Goal: Answer question/provide support

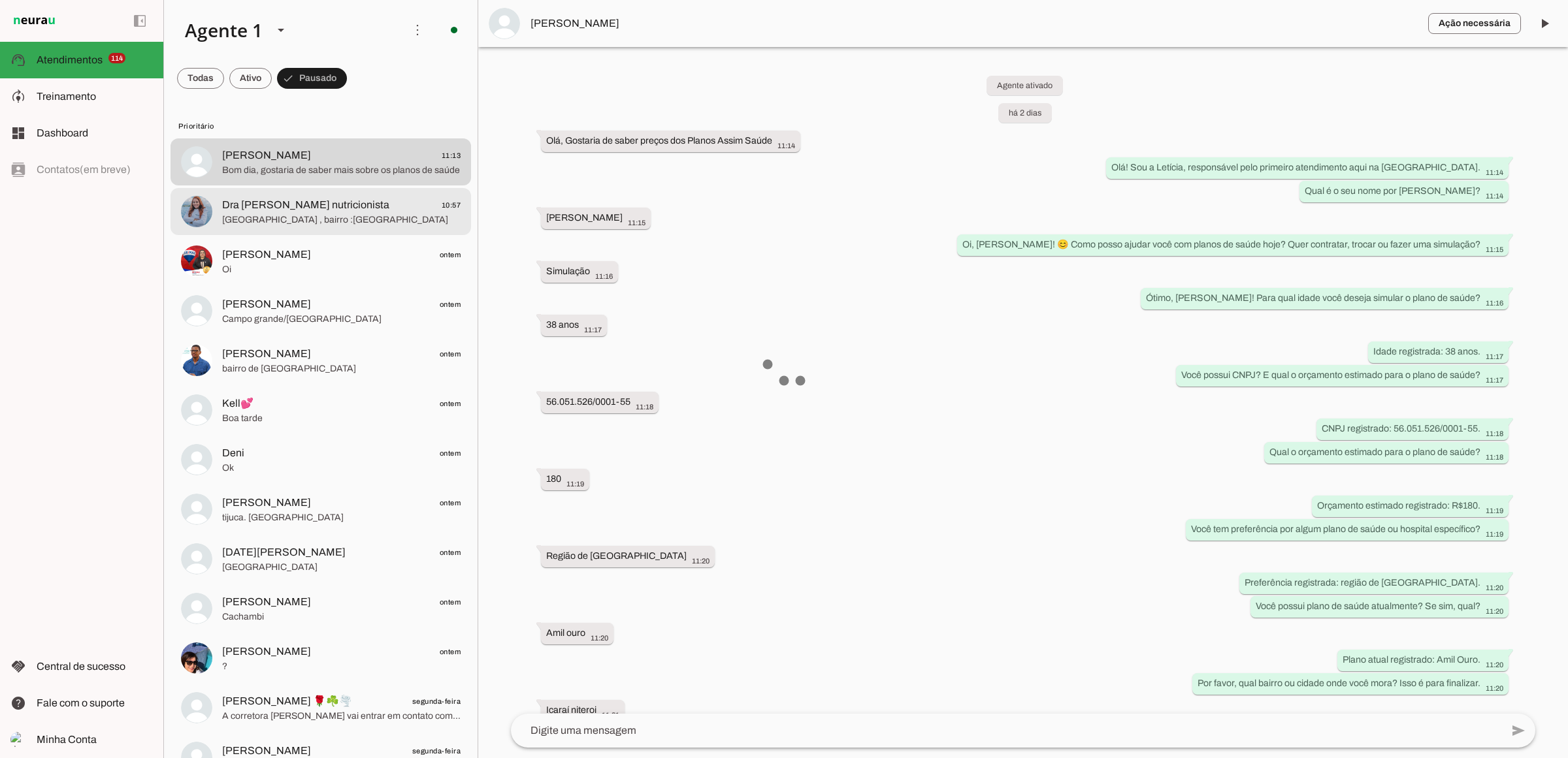
click at [260, 74] on span at bounding box center [250, 78] width 43 height 31
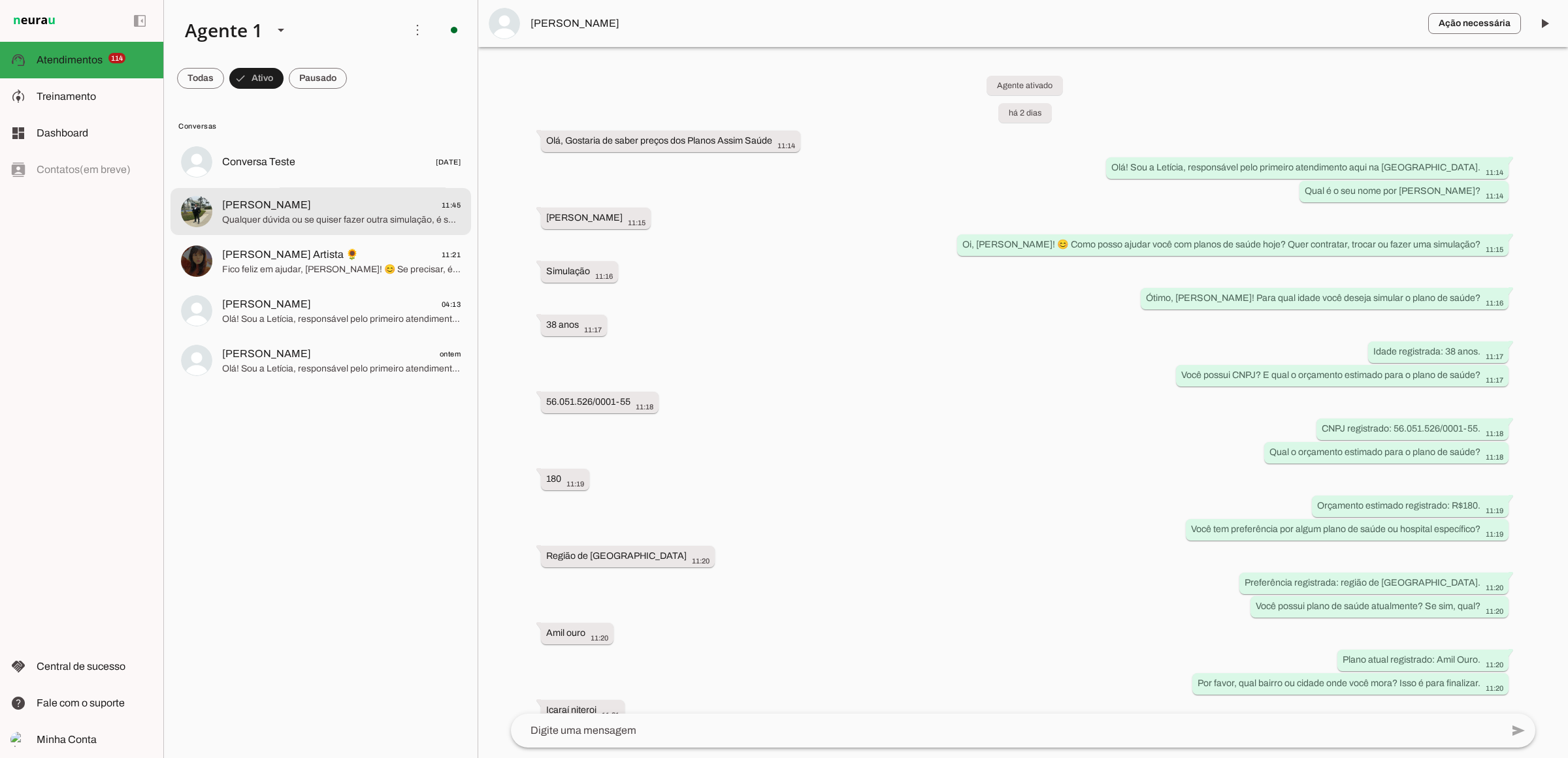
click at [317, 215] on span "Qualquer dúvida ou se quiser fazer outra simulação, é só chamar aqui. 😊 Tenha u…" at bounding box center [341, 219] width 239 height 13
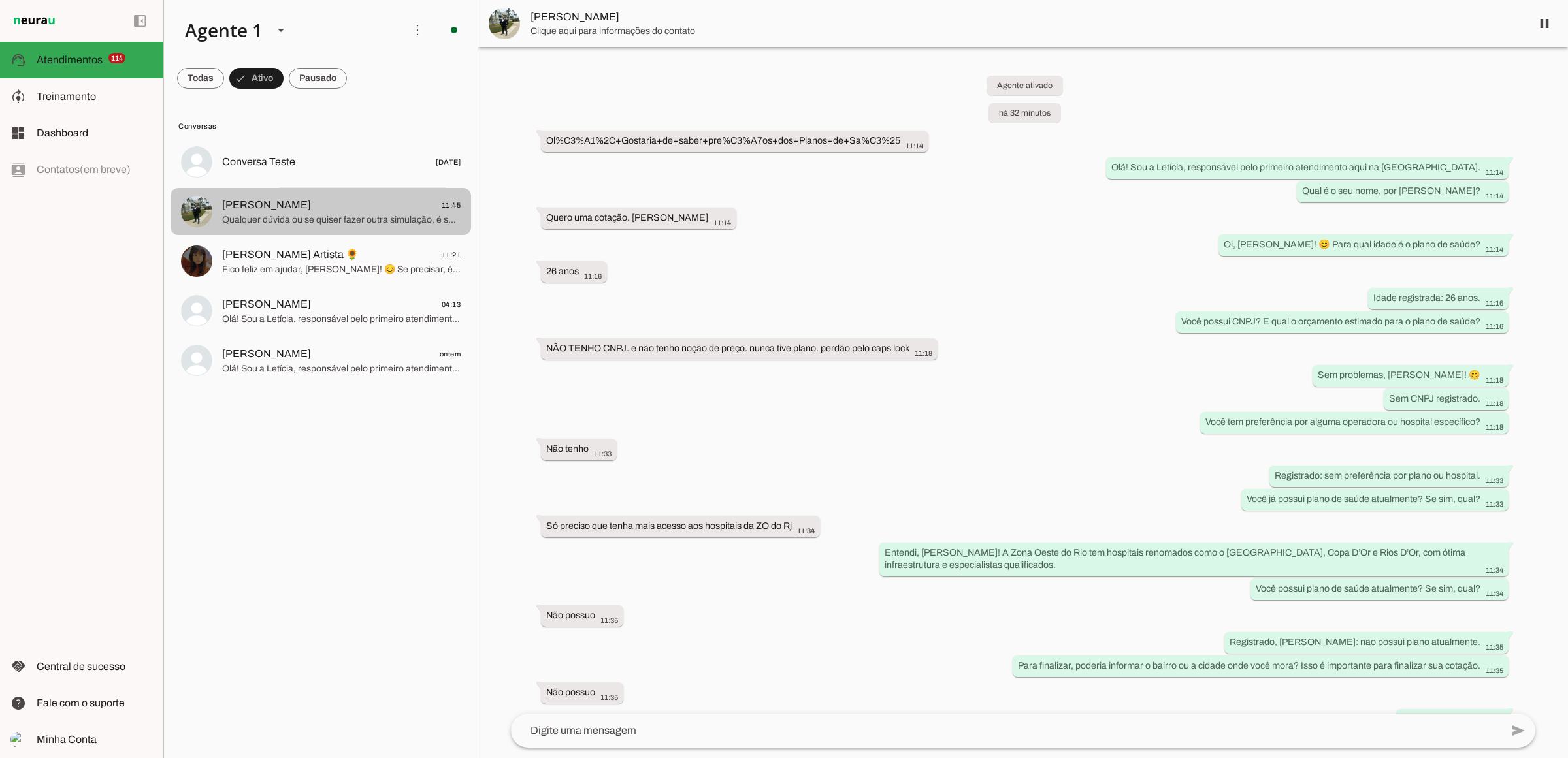
scroll to position [239, 0]
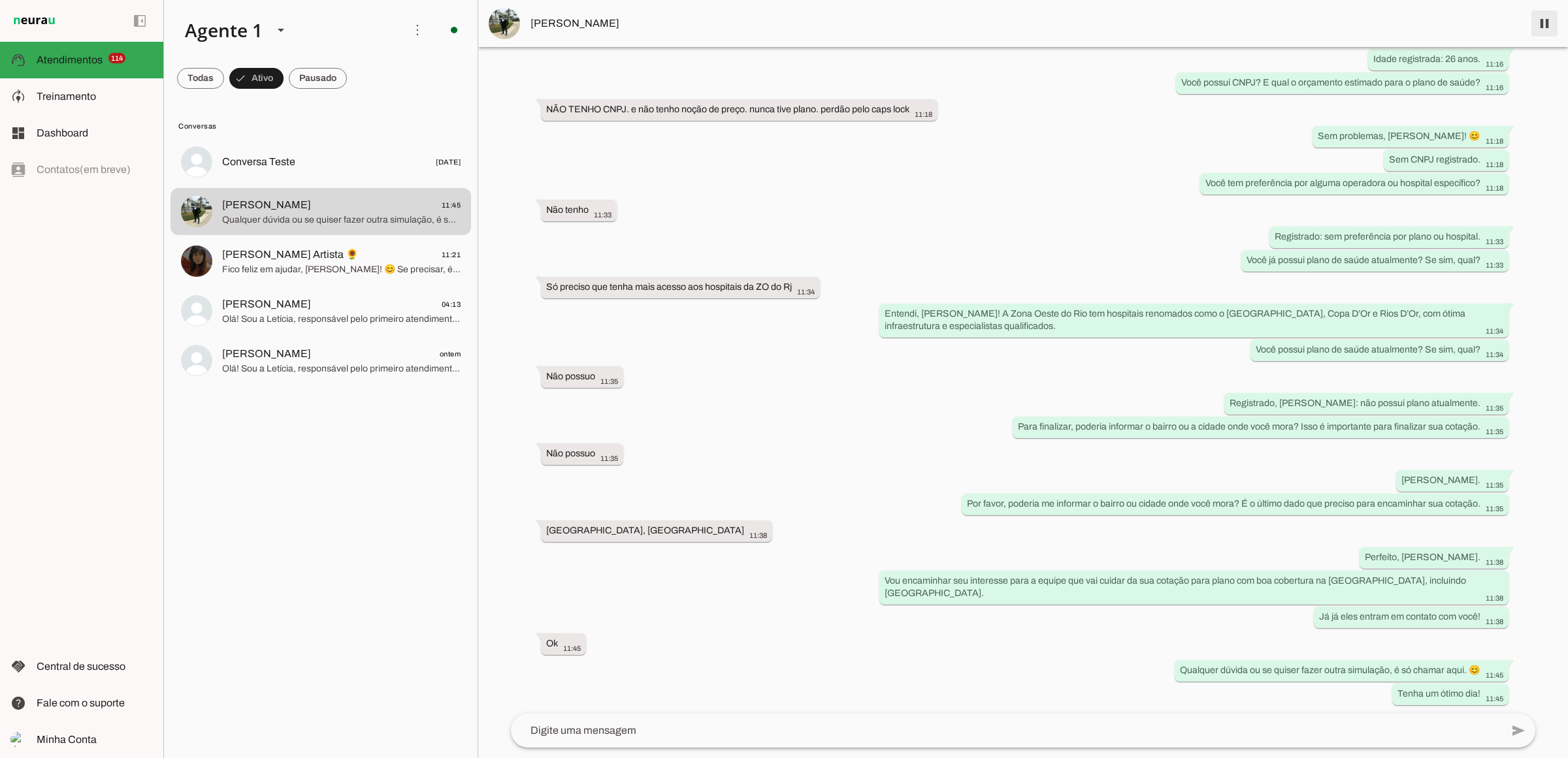
click at [1552, 21] on span at bounding box center [1544, 23] width 31 height 31
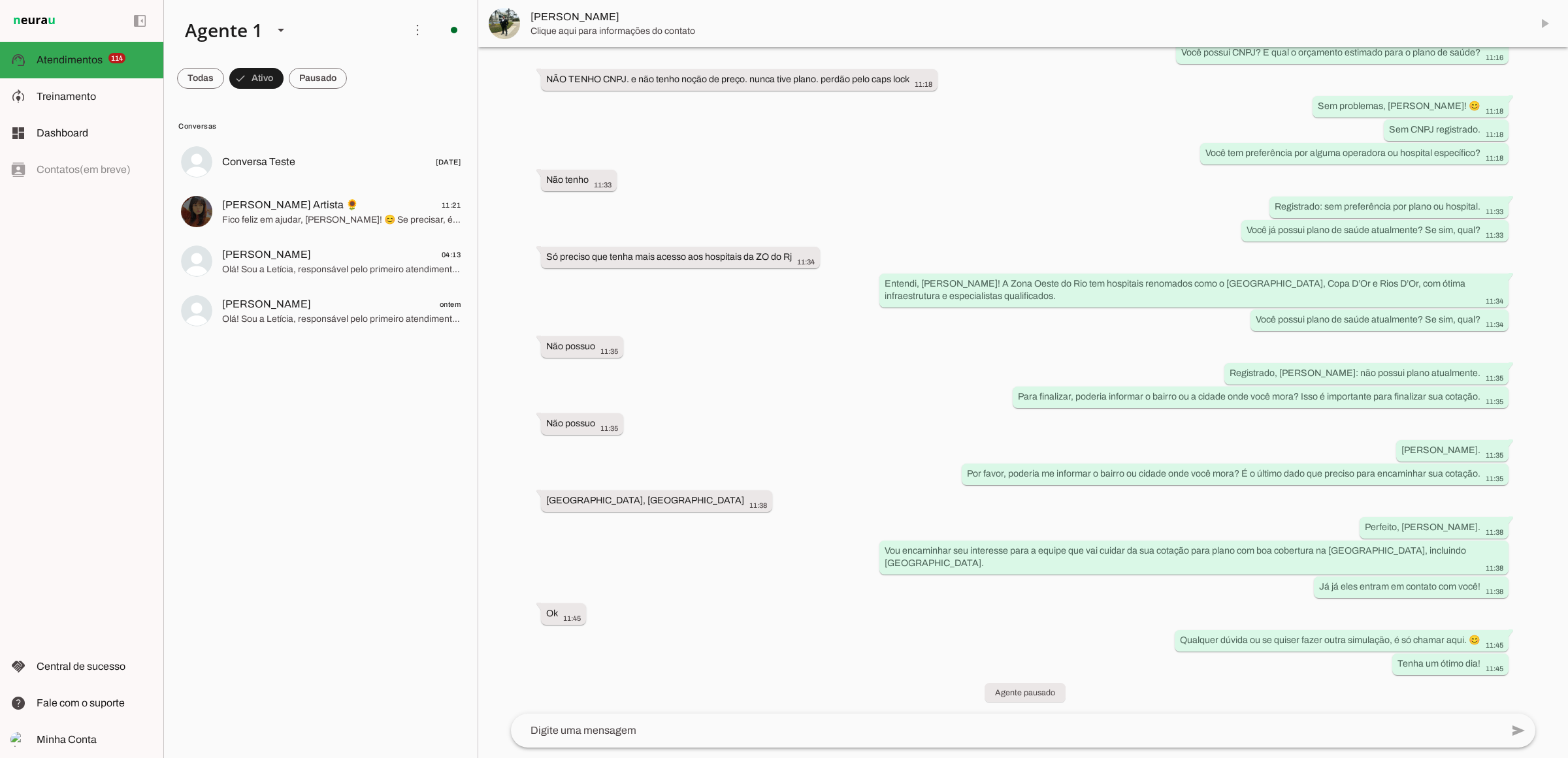
click at [575, 12] on span "[PERSON_NAME]" at bounding box center [1026, 17] width 991 height 16
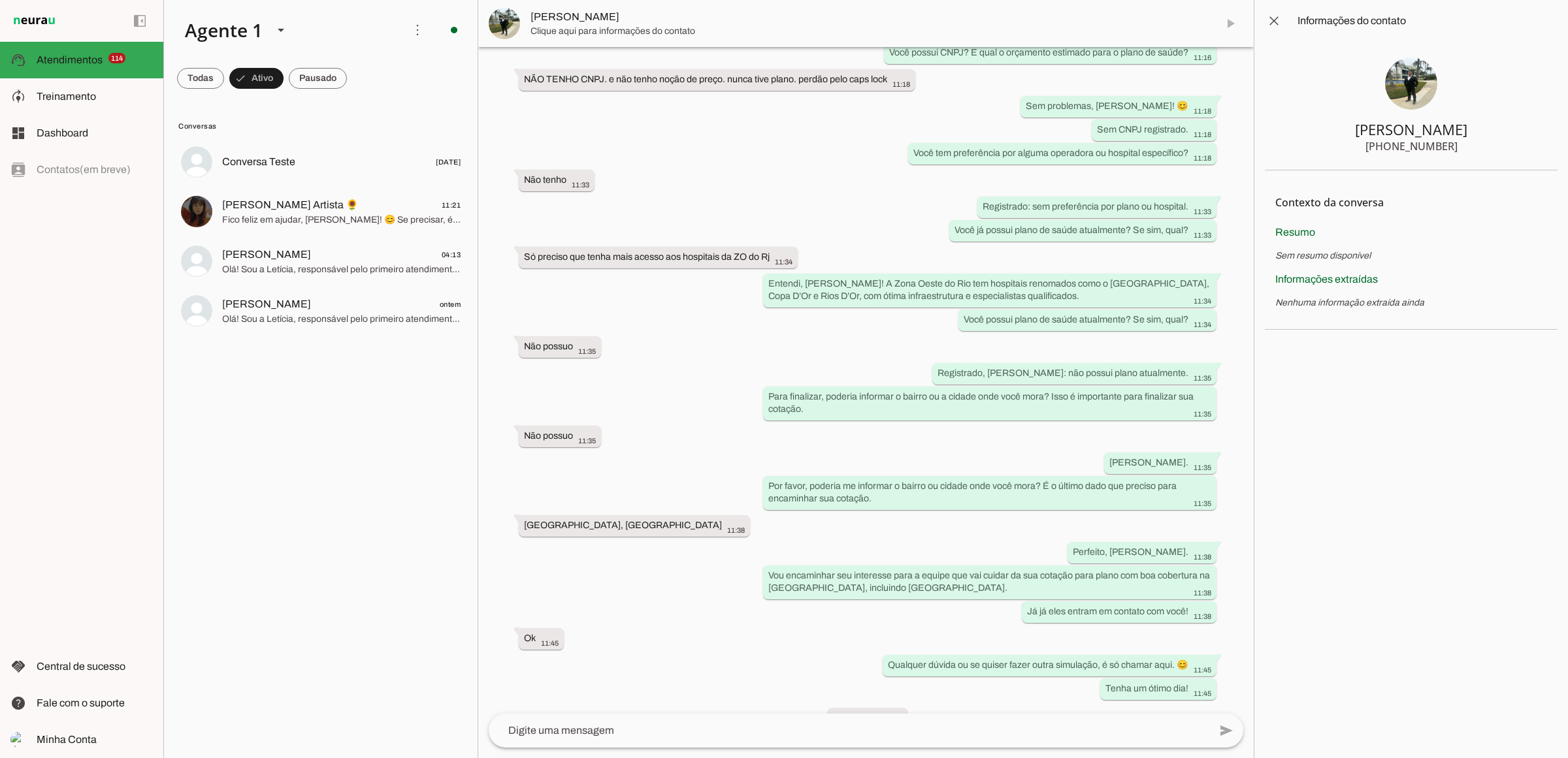
scroll to position [295, 0]
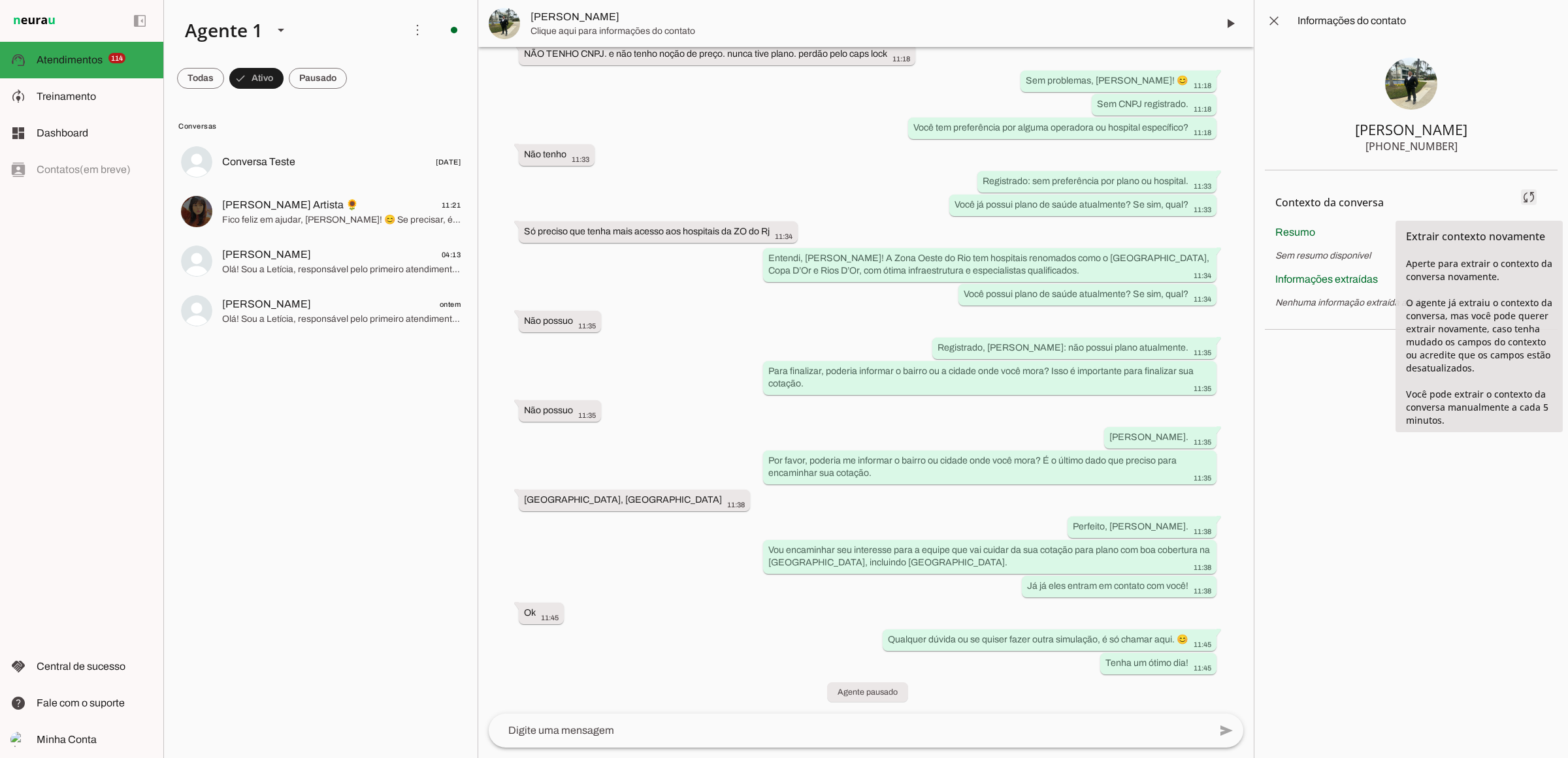
click at [1531, 191] on span at bounding box center [1528, 197] width 31 height 31
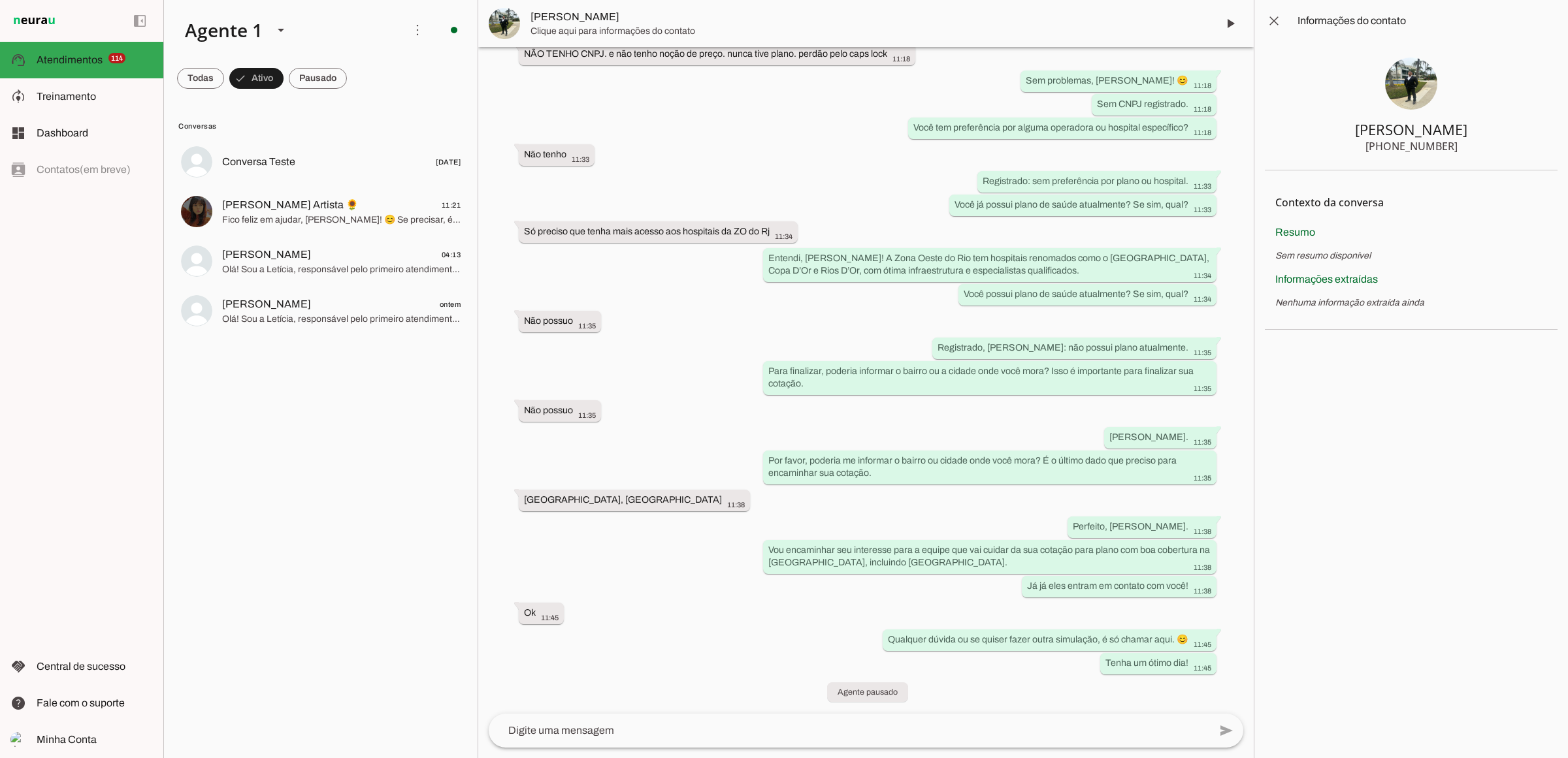
scroll to position [0, 0]
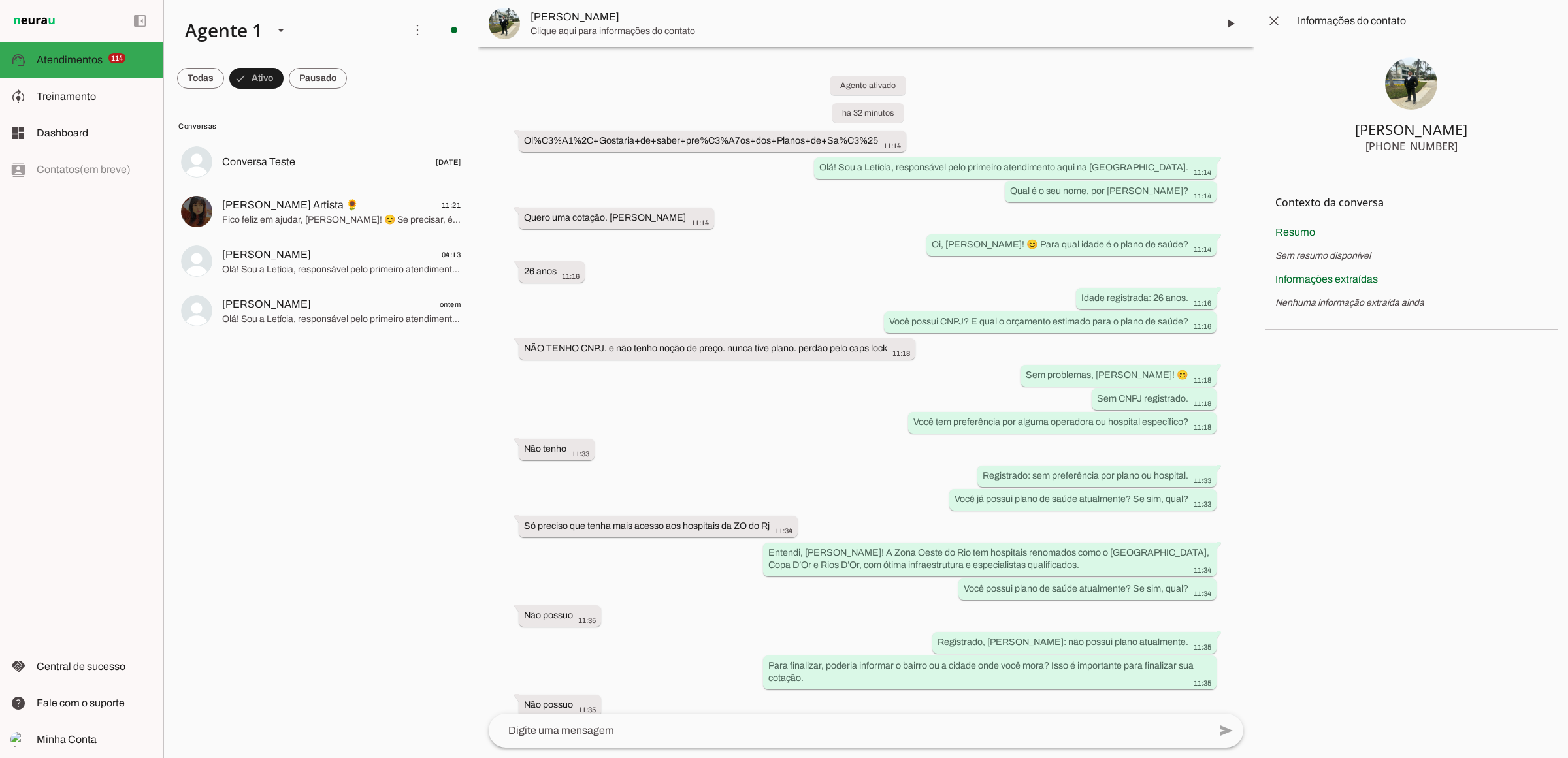
click at [1254, 399] on chat-information at bounding box center [1411, 379] width 315 height 758
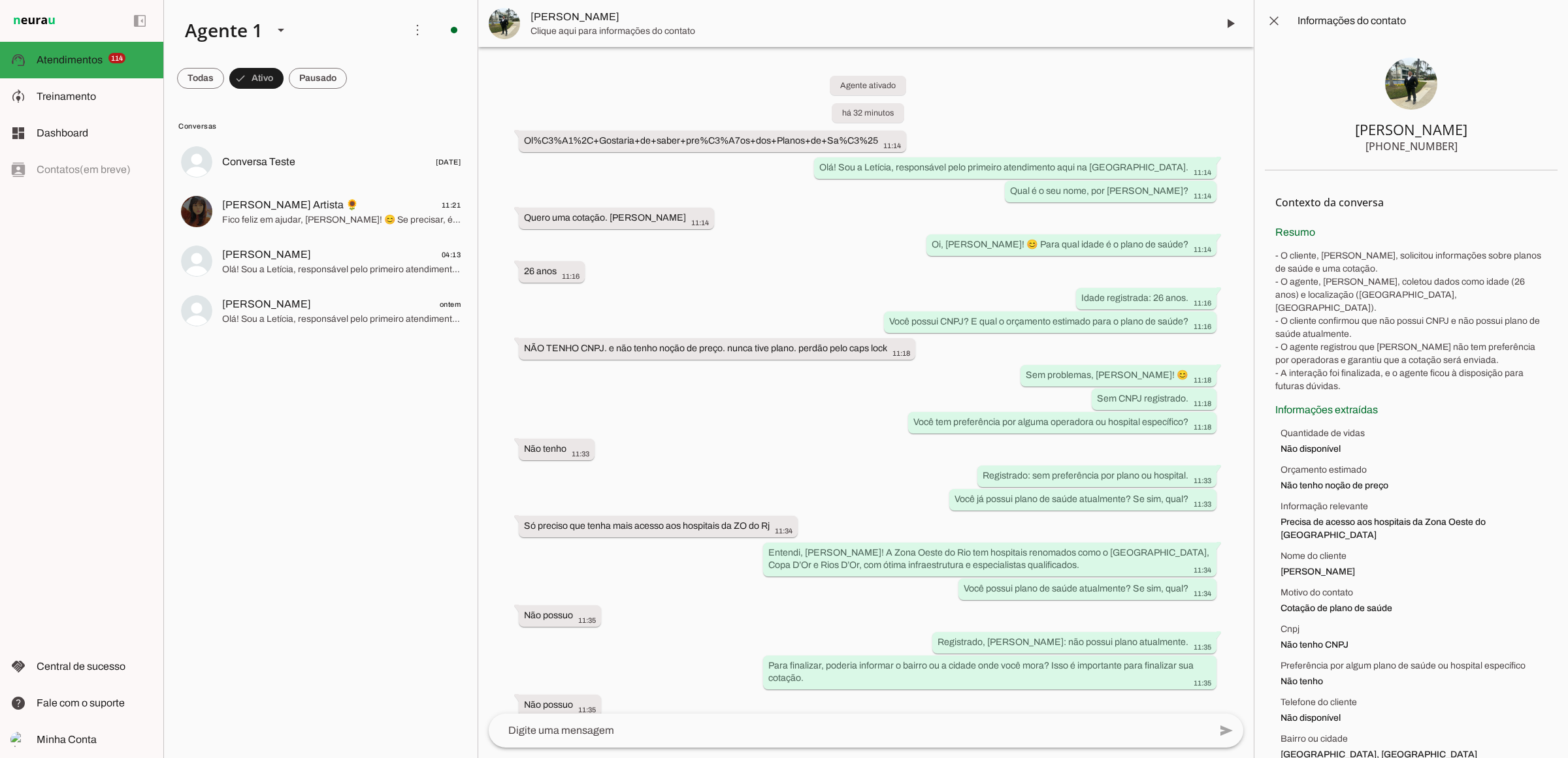
scroll to position [33, 0]
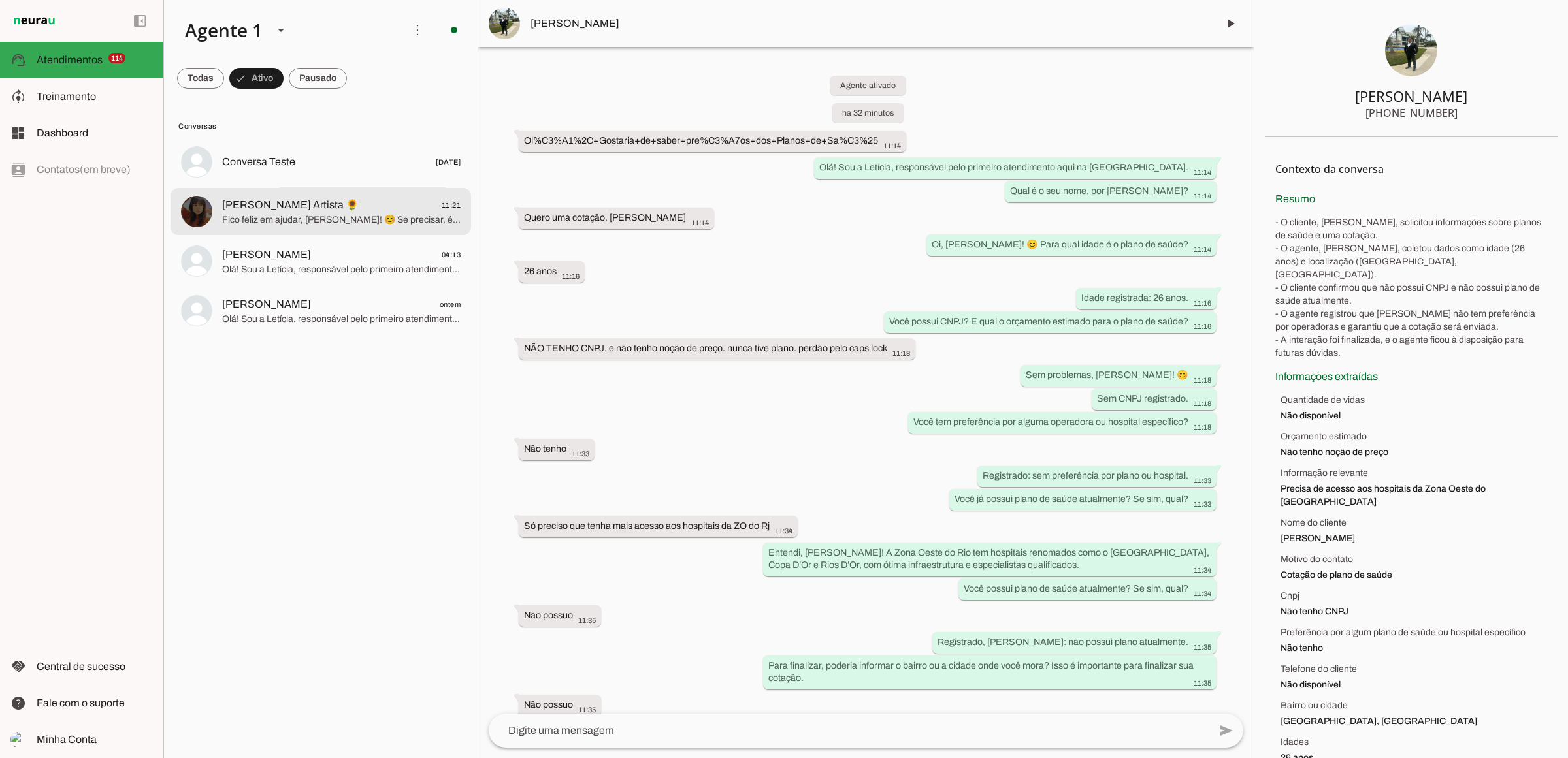
click at [265, 209] on span "[PERSON_NAME] Artista 🌻" at bounding box center [290, 205] width 137 height 16
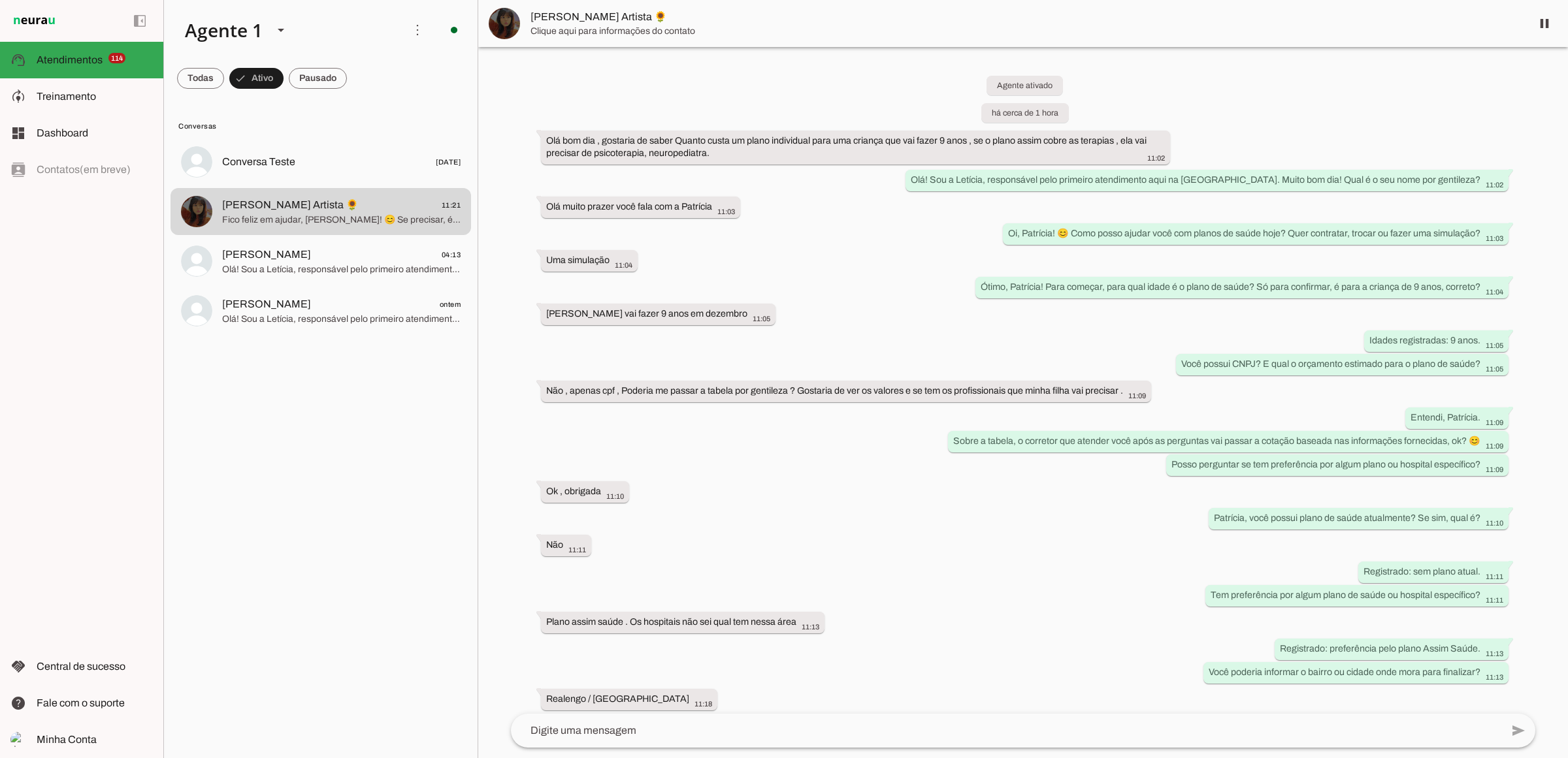
scroll to position [168, 0]
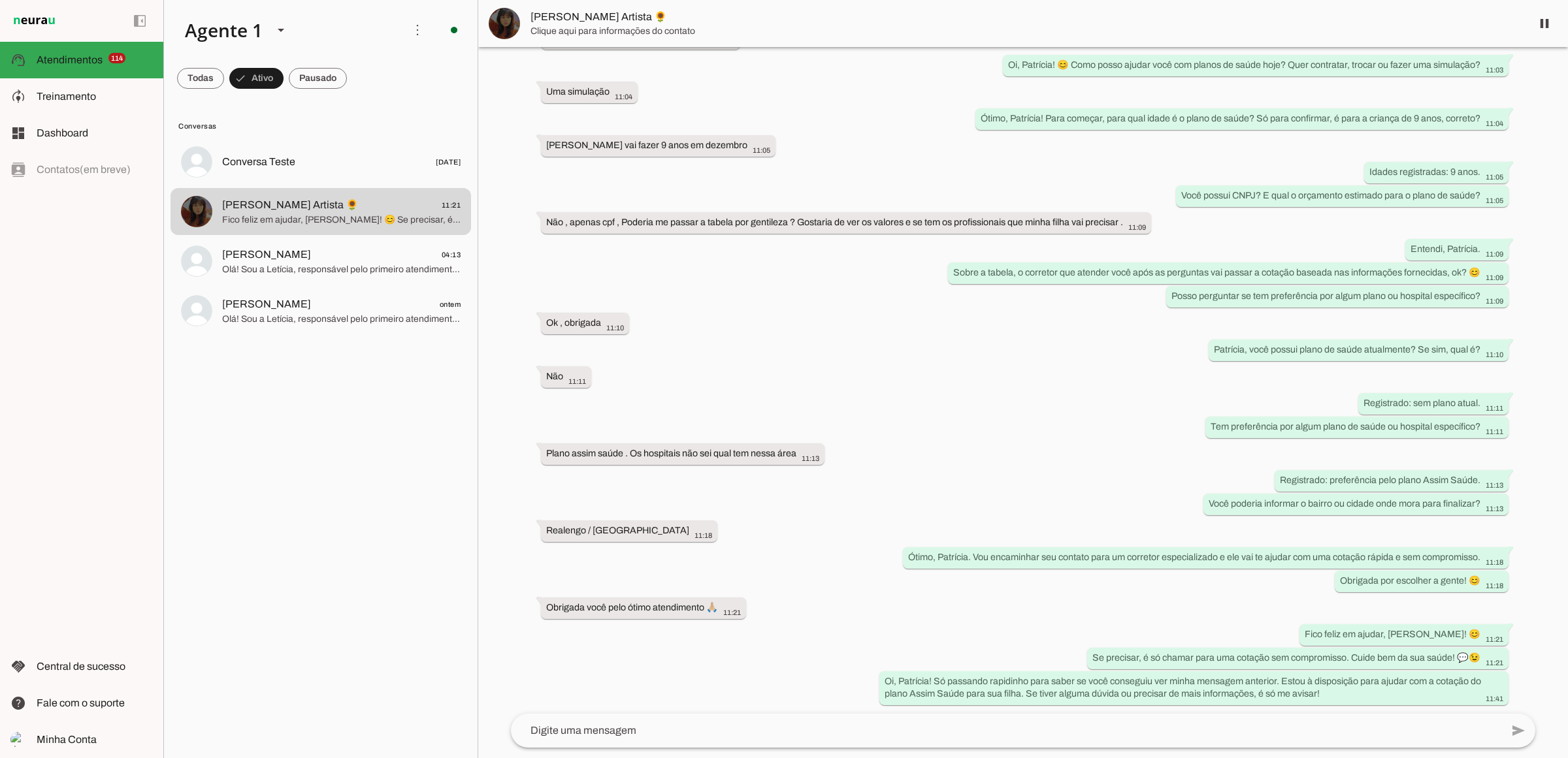
click at [584, 15] on span "[PERSON_NAME] Artista 🌻" at bounding box center [1026, 17] width 991 height 16
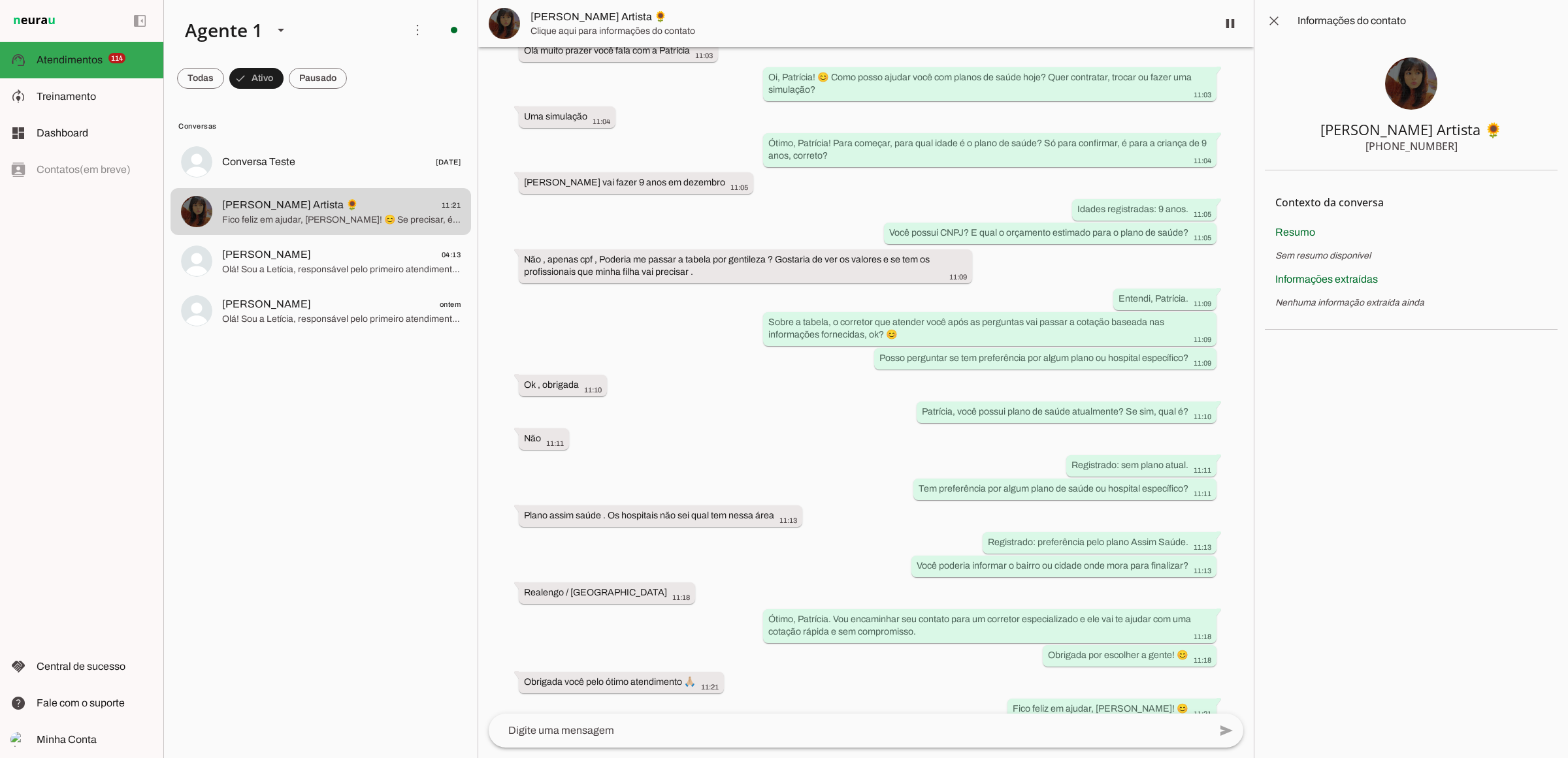
scroll to position [255, 0]
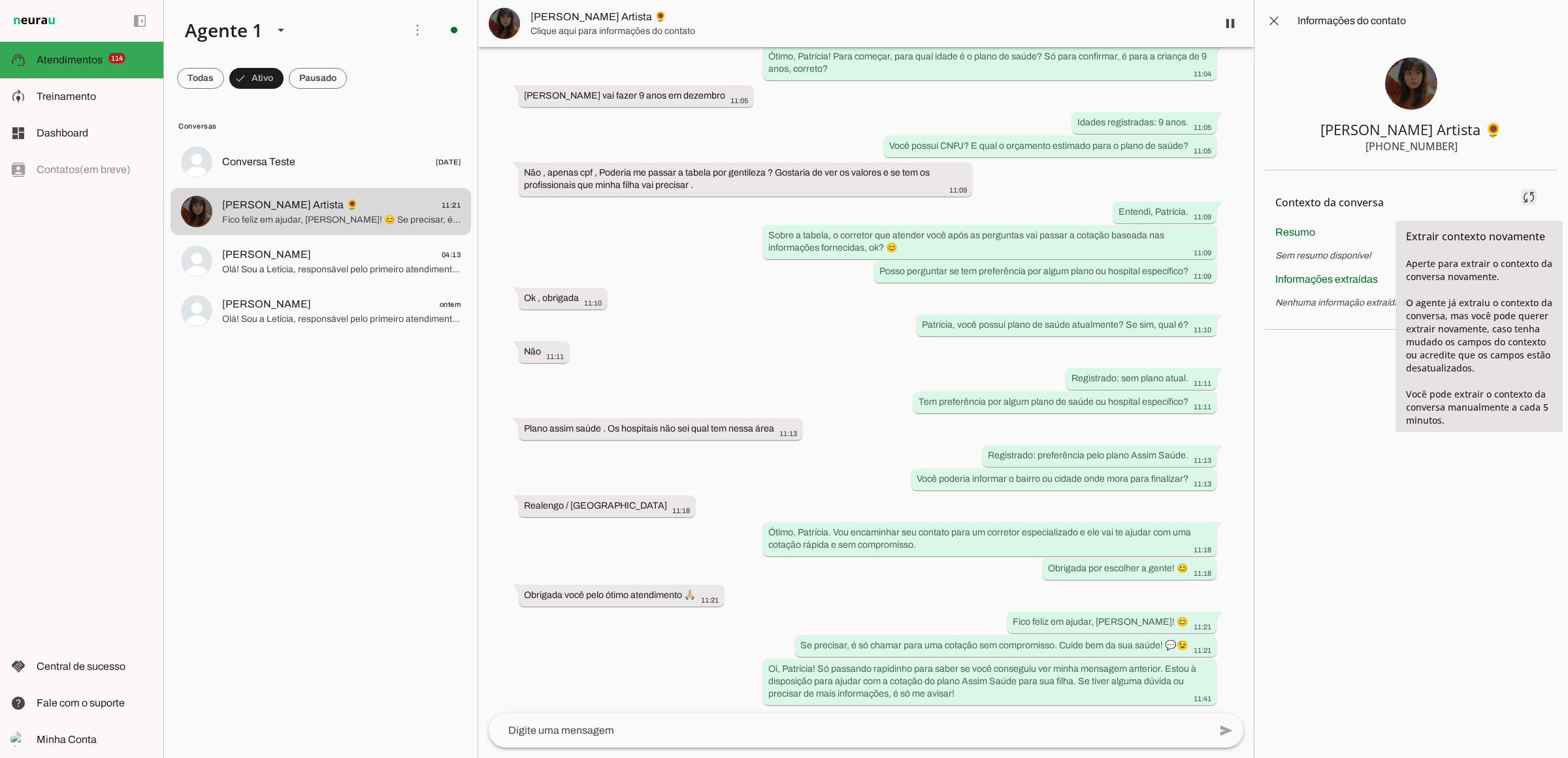
click at [1522, 199] on span at bounding box center [1528, 197] width 31 height 31
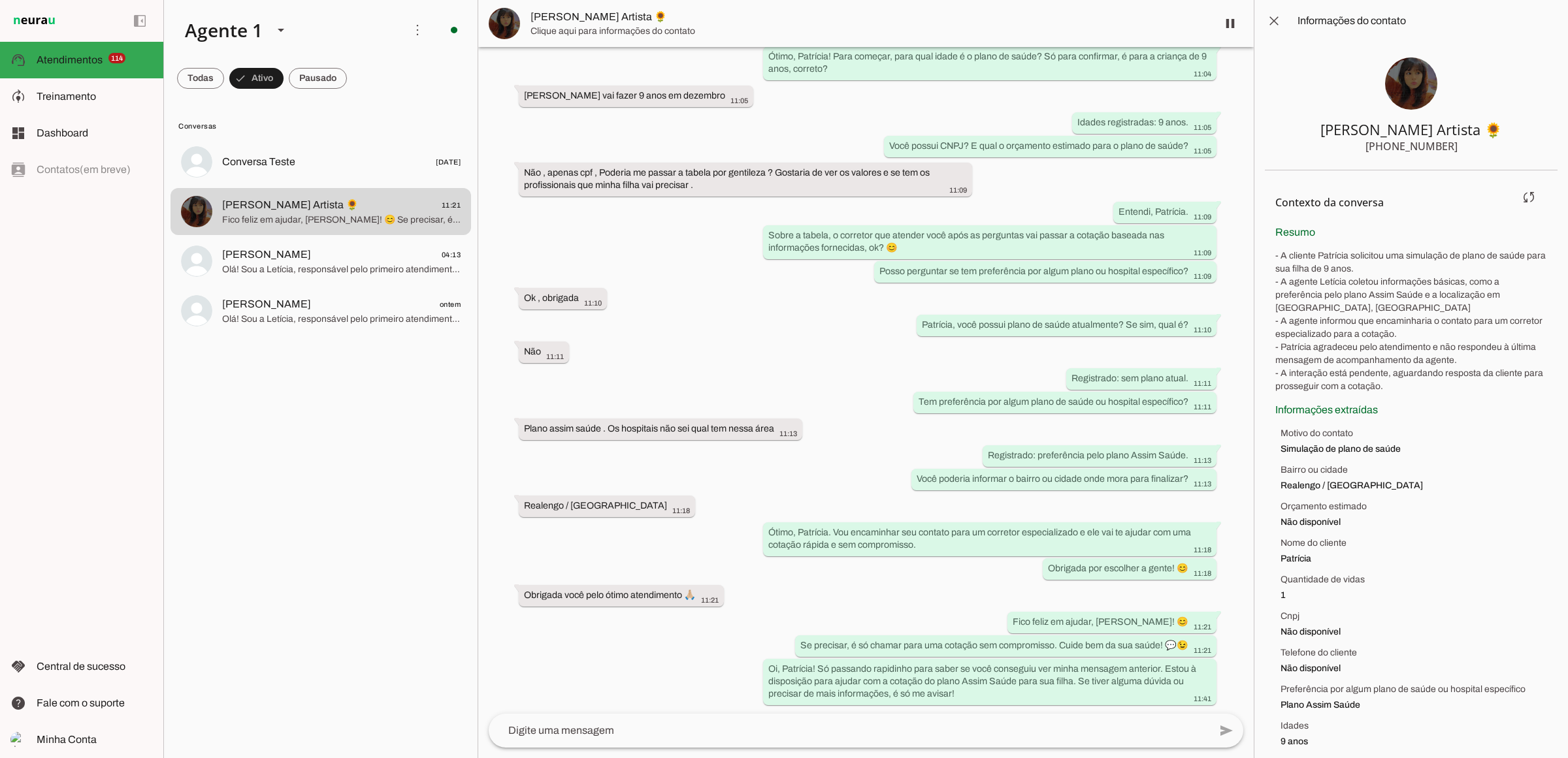
scroll to position [0, 0]
